Goal: Navigation & Orientation: Find specific page/section

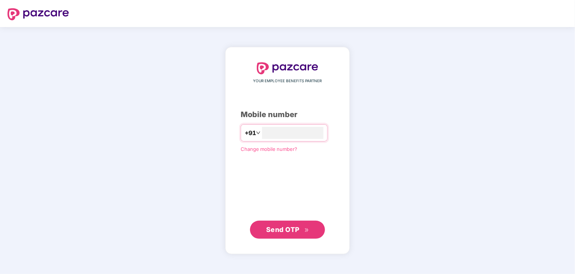
type input "**********"
click at [297, 232] on span "Send OTP" at bounding box center [282, 229] width 33 height 8
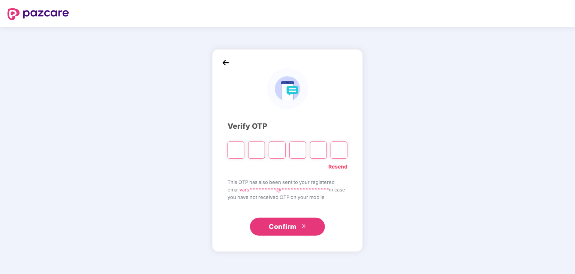
type input "*"
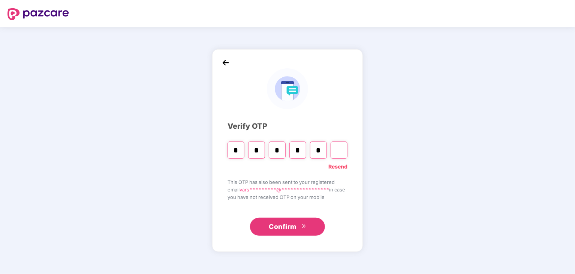
type input "*"
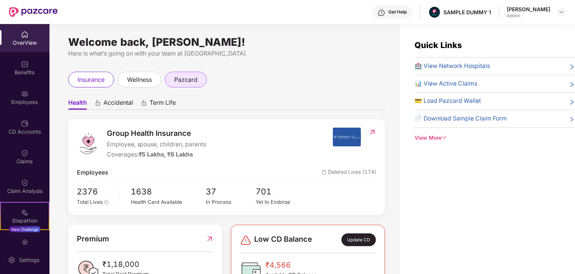
click at [180, 78] on span "pazcard" at bounding box center [185, 79] width 23 height 9
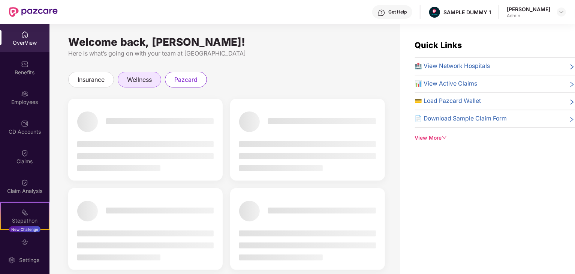
click at [141, 78] on span "wellness" at bounding box center [139, 79] width 25 height 9
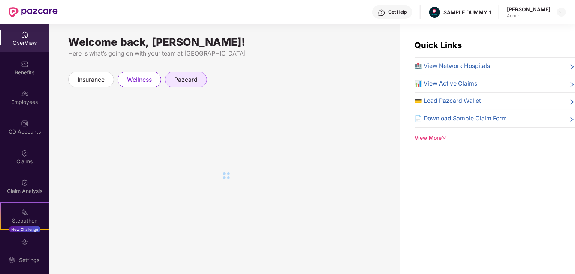
click at [192, 85] on div "pazcard" at bounding box center [186, 80] width 42 height 16
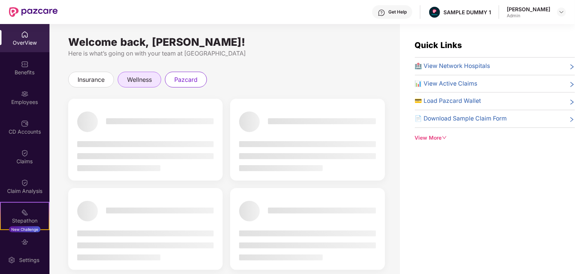
click at [141, 72] on div "wellness" at bounding box center [140, 80] width 44 height 16
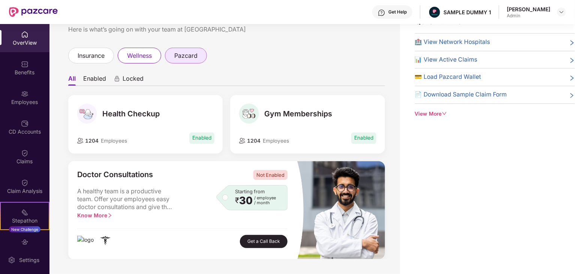
click at [197, 59] on span "pazcard" at bounding box center [185, 55] width 23 height 9
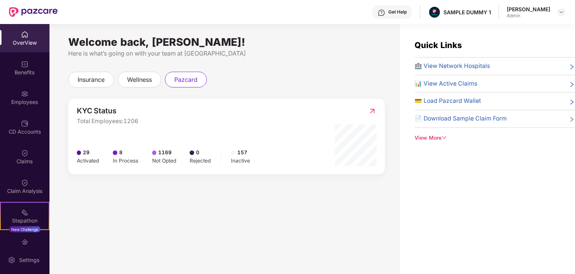
click at [374, 110] on img at bounding box center [373, 111] width 8 height 8
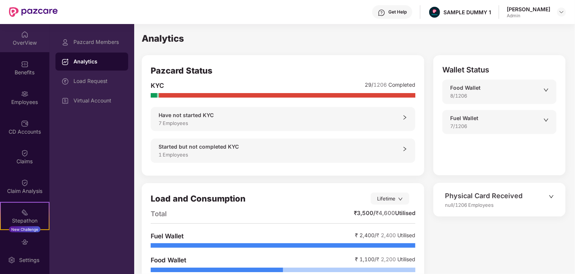
click at [30, 47] on div "OverView" at bounding box center [25, 38] width 50 height 28
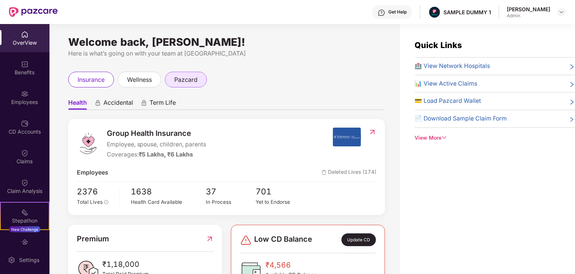
click at [179, 78] on span "pazcard" at bounding box center [185, 79] width 23 height 9
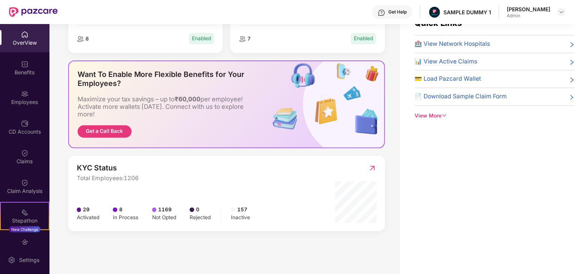
scroll to position [24, 0]
